Goal: Check status: Check status

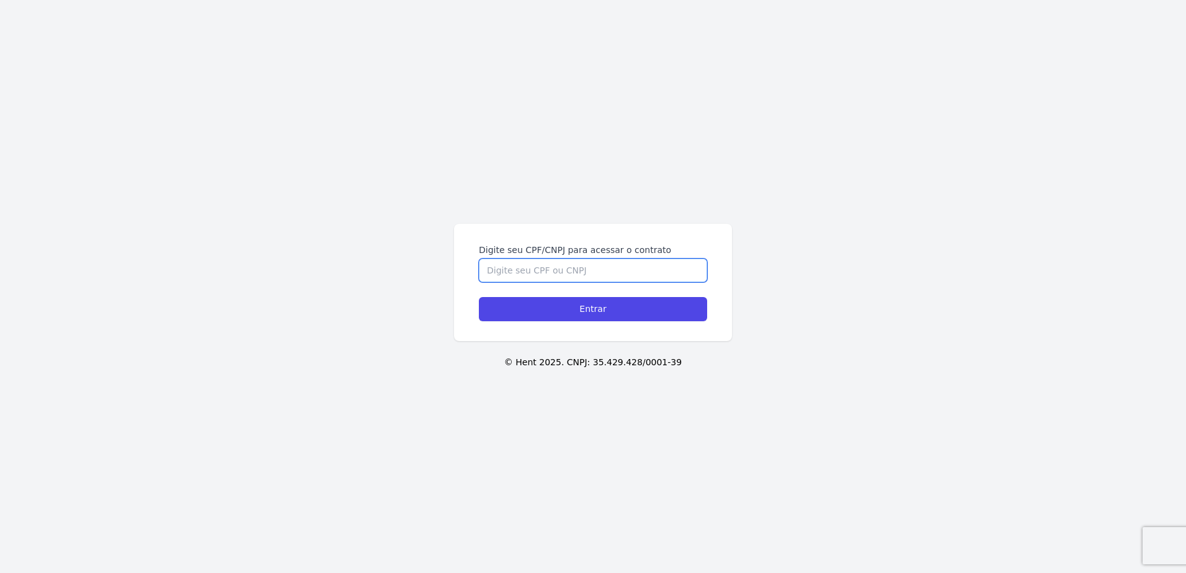
click at [531, 269] on input "Digite seu CPF/CNPJ para acessar o contrato" at bounding box center [593, 271] width 228 height 24
type input "05273756596"
click at [479, 297] on input "Entrar" at bounding box center [593, 309] width 228 height 24
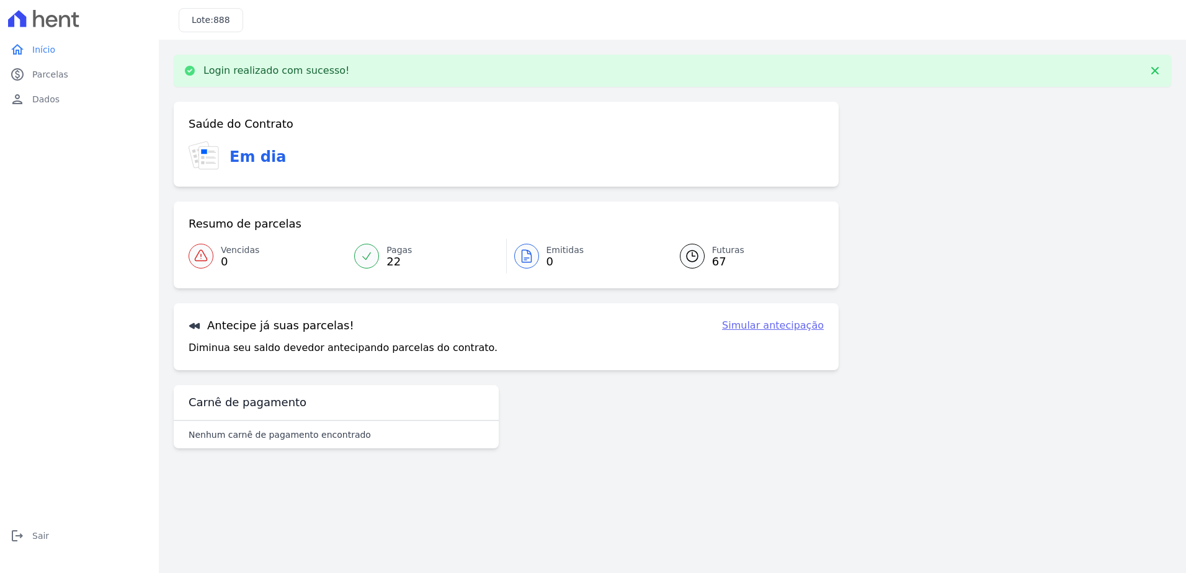
click at [718, 251] on span "Futuras" at bounding box center [728, 250] width 32 height 13
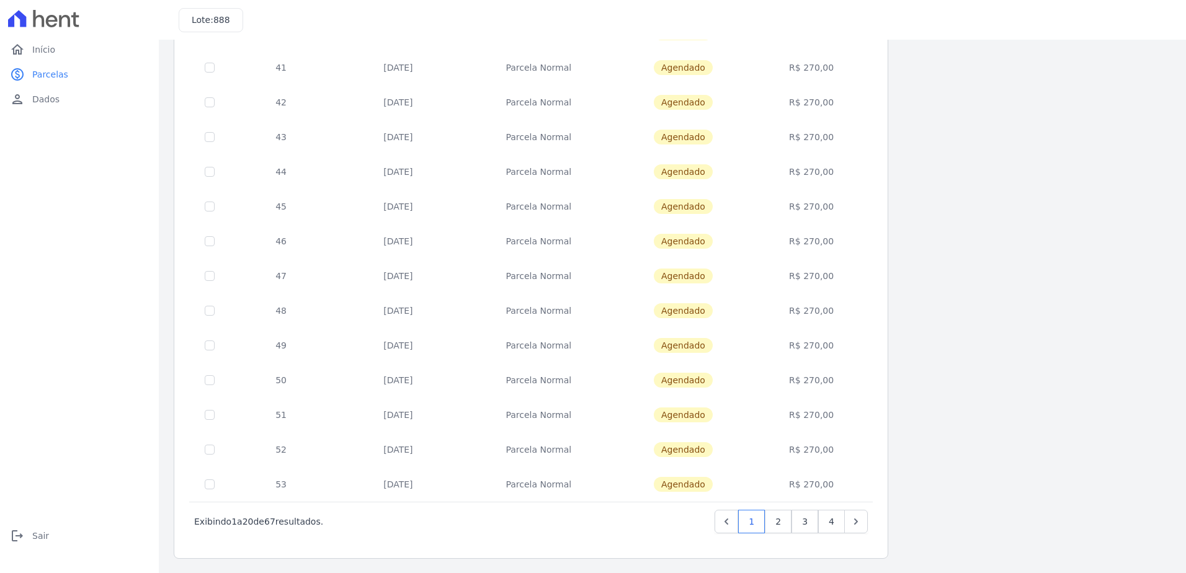
scroll to position [363, 0]
drag, startPoint x: 423, startPoint y: 377, endPoint x: 380, endPoint y: 378, distance: 42.8
click at [380, 378] on td "[DATE]" at bounding box center [398, 379] width 131 height 35
drag, startPoint x: 380, startPoint y: 378, endPoint x: 462, endPoint y: 375, distance: 81.9
click at [462, 375] on td "[DATE]" at bounding box center [398, 379] width 131 height 35
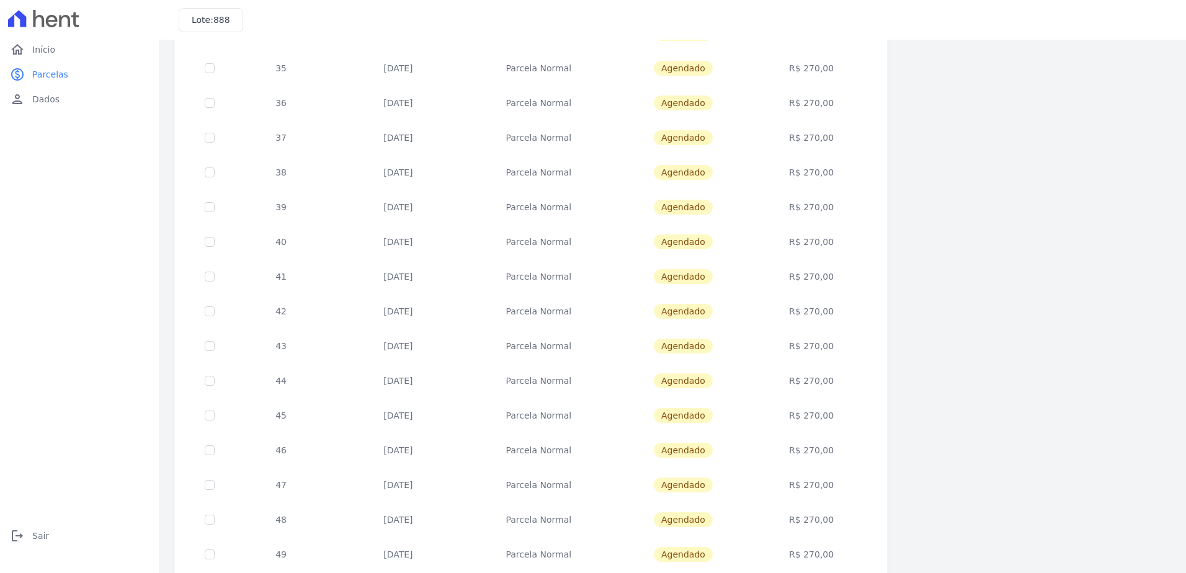
scroll to position [0, 0]
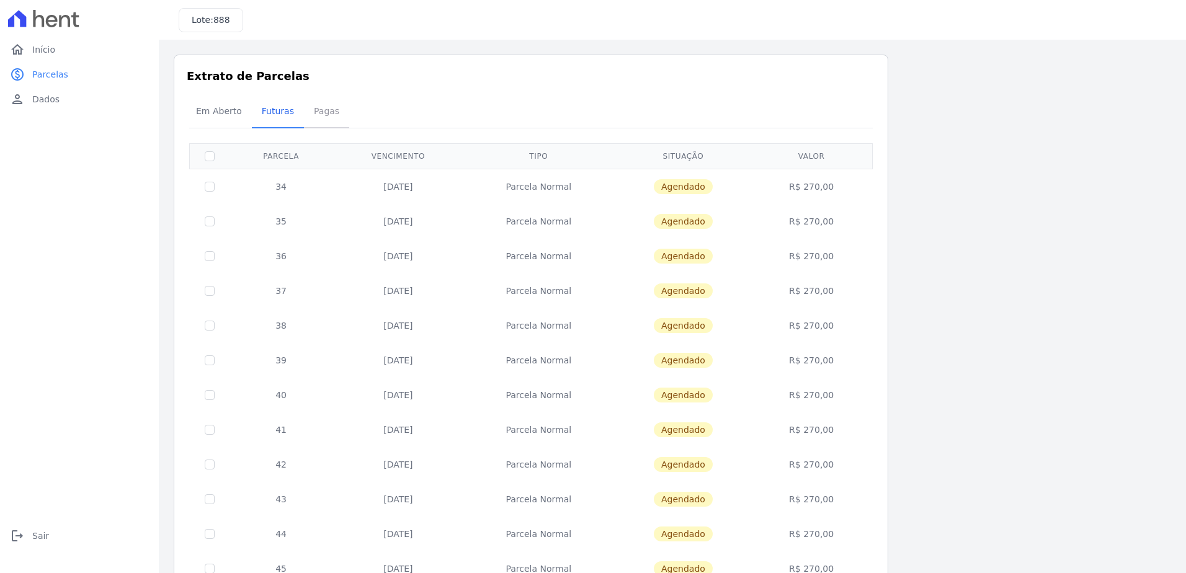
click at [321, 117] on span "Pagas" at bounding box center [326, 111] width 40 height 25
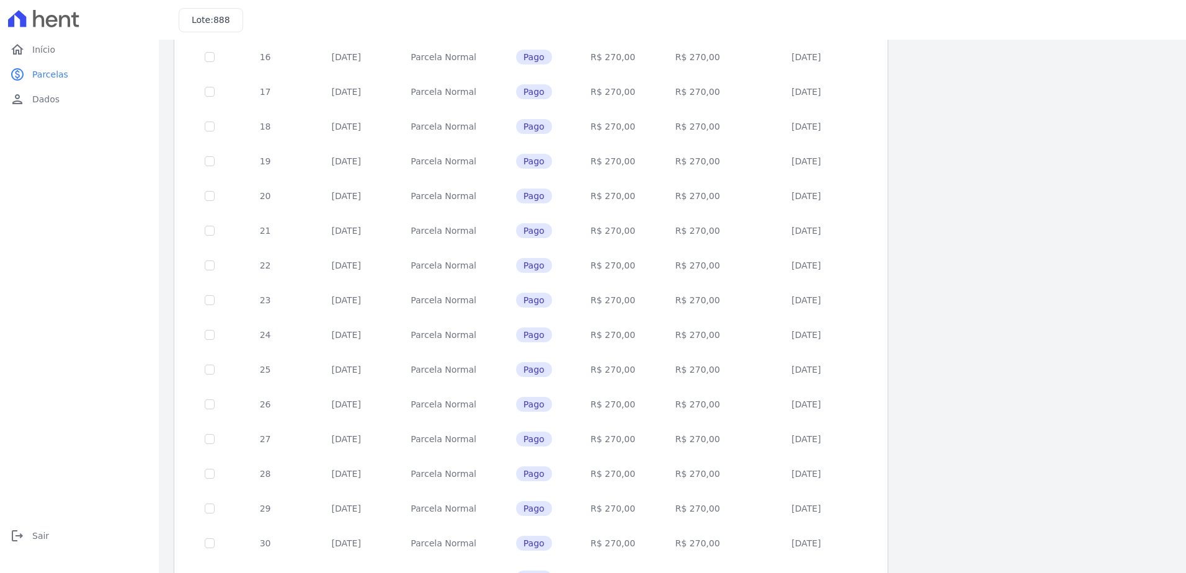
scroll to position [363, 0]
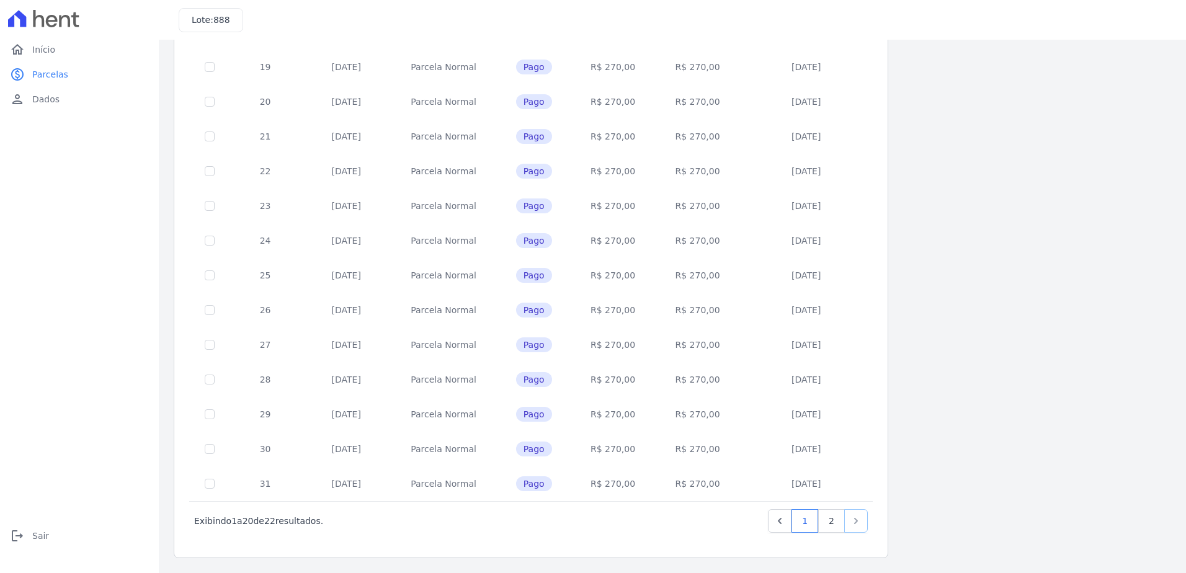
click at [849, 522] on link "Next" at bounding box center [856, 521] width 24 height 24
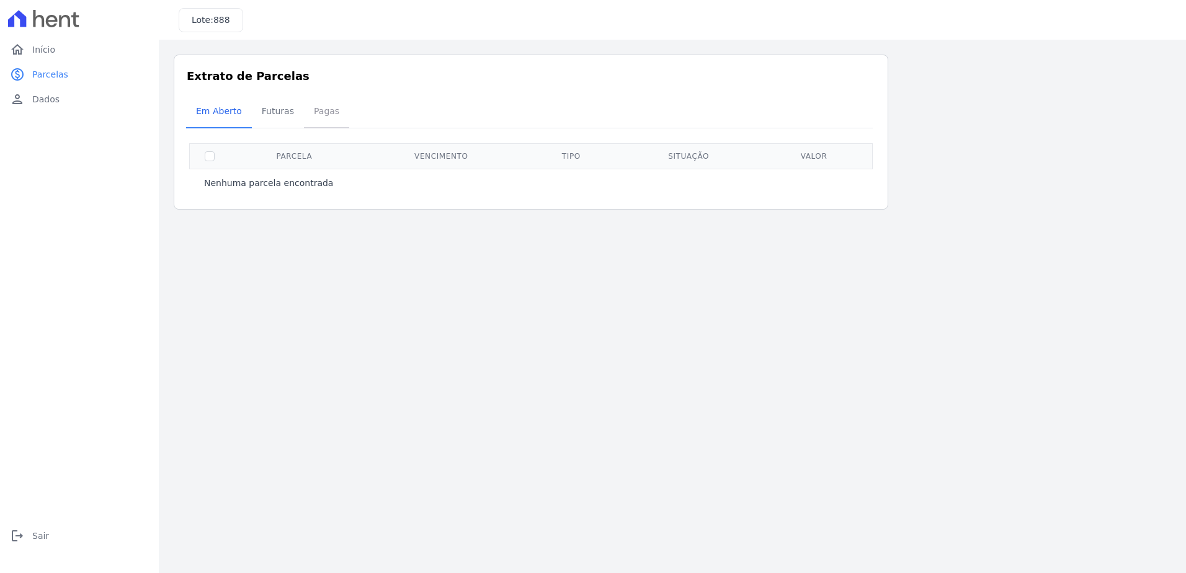
click at [306, 112] on span "Pagas" at bounding box center [326, 111] width 40 height 25
